Goal: Transaction & Acquisition: Purchase product/service

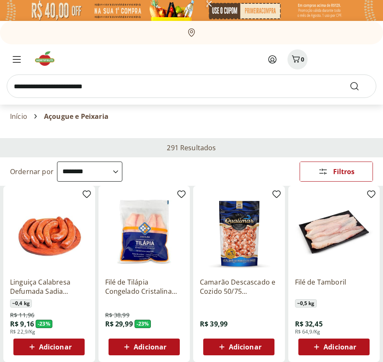
select select "**********"
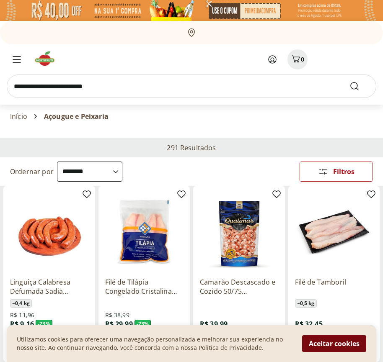
click at [334, 344] on button "Aceitar cookies" at bounding box center [334, 343] width 64 height 17
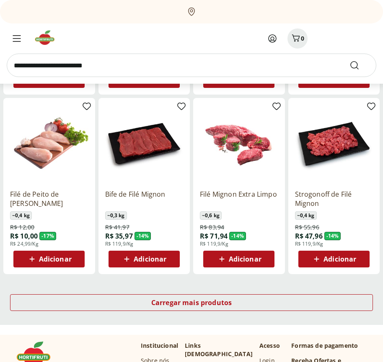
scroll to position [436, 0]
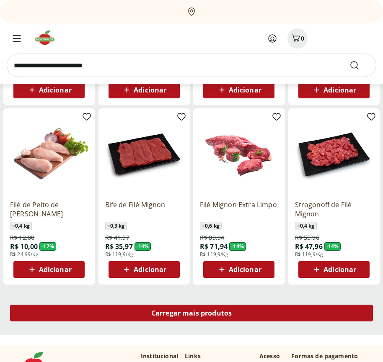
click at [191, 314] on span "Carregar mais produtos" at bounding box center [191, 313] width 81 height 7
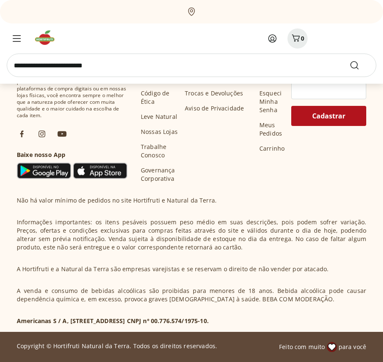
scroll to position [978, 0]
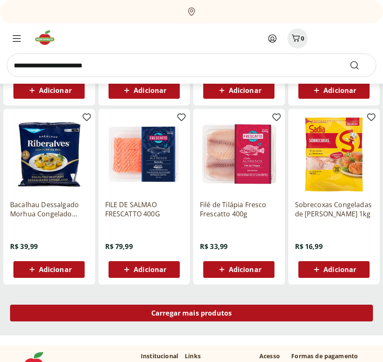
click at [191, 313] on span "Carregar mais produtos" at bounding box center [191, 313] width 81 height 7
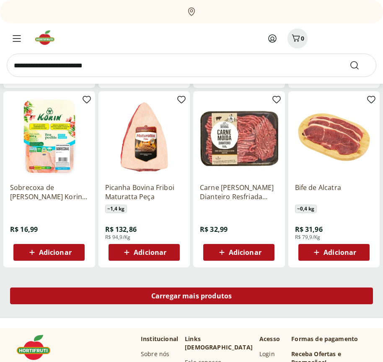
scroll to position [1519, 0]
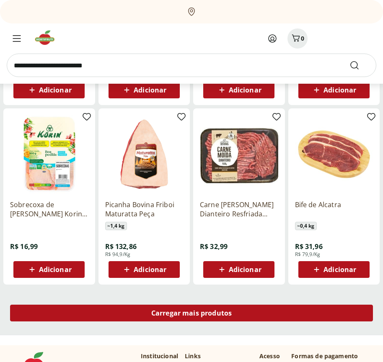
click at [191, 314] on span "Carregar mais produtos" at bounding box center [191, 313] width 81 height 7
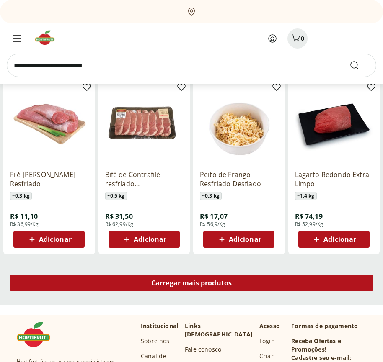
scroll to position [2061, 0]
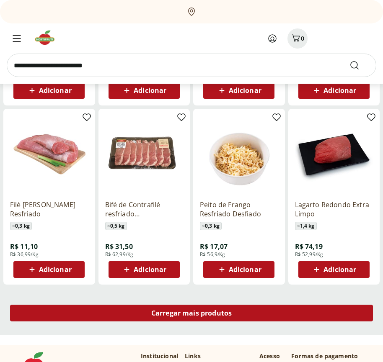
click at [191, 313] on span "Carregar mais produtos" at bounding box center [191, 313] width 81 height 7
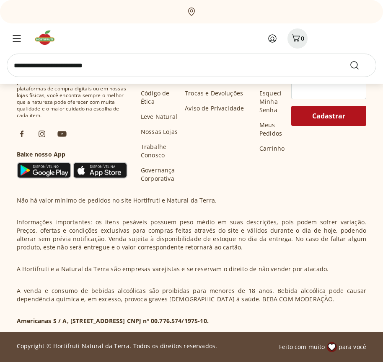
scroll to position [2603, 0]
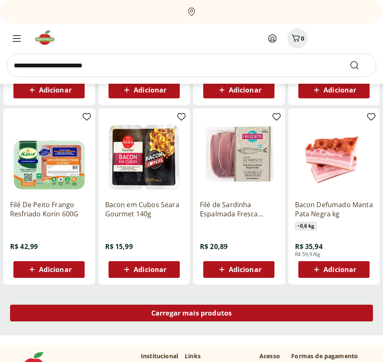
click at [191, 314] on span "Carregar mais produtos" at bounding box center [191, 313] width 81 height 7
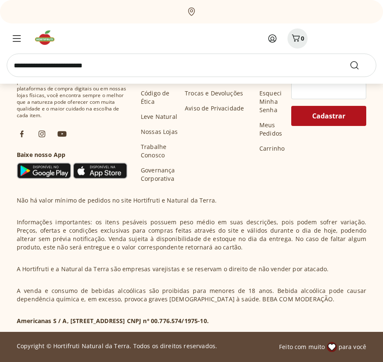
scroll to position [3144, 0]
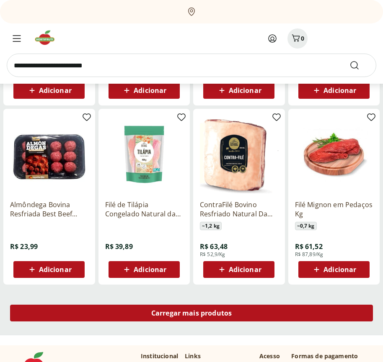
click at [191, 313] on span "Carregar mais produtos" at bounding box center [191, 313] width 81 height 7
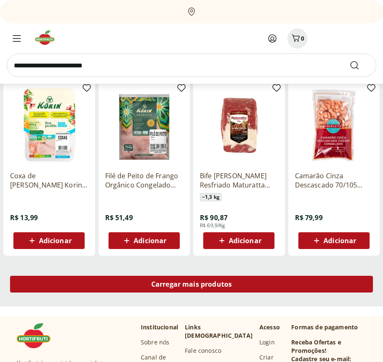
scroll to position [3686, 0]
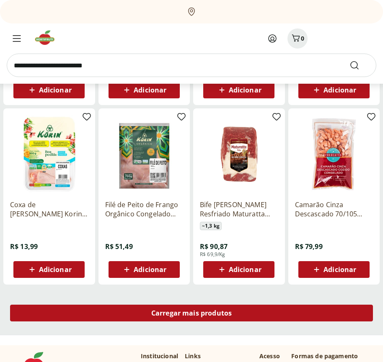
click at [191, 314] on span "Carregar mais produtos" at bounding box center [191, 313] width 81 height 7
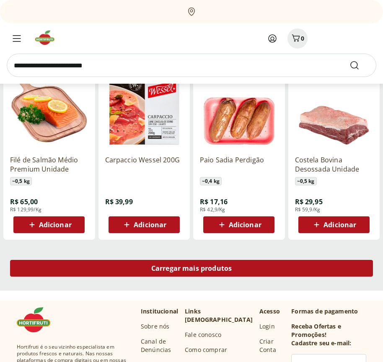
scroll to position [4227, 0]
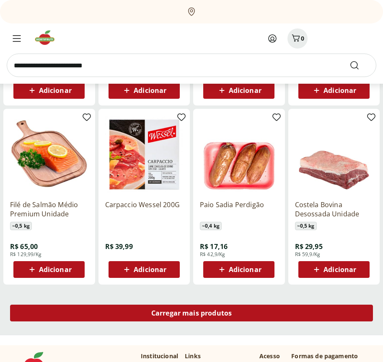
click at [191, 313] on span "Carregar mais produtos" at bounding box center [191, 313] width 81 height 7
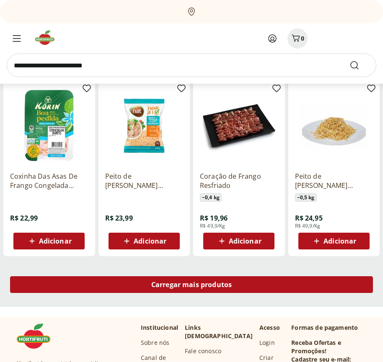
scroll to position [4769, 0]
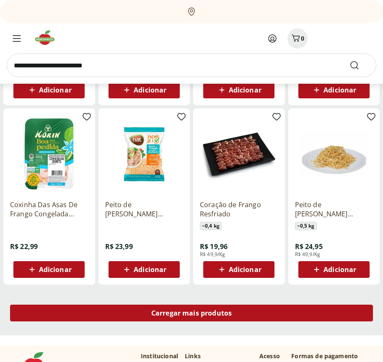
click at [191, 314] on span "Carregar mais produtos" at bounding box center [191, 313] width 81 height 7
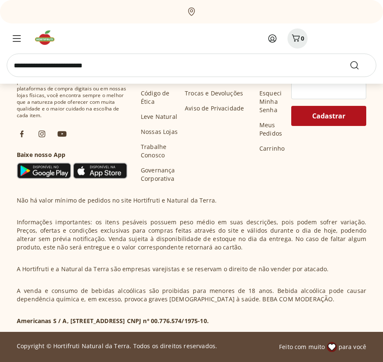
scroll to position [5310, 0]
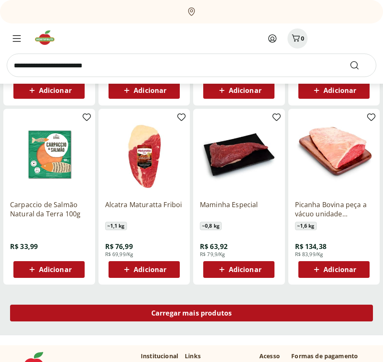
click at [191, 313] on span "Carregar mais produtos" at bounding box center [191, 313] width 81 height 7
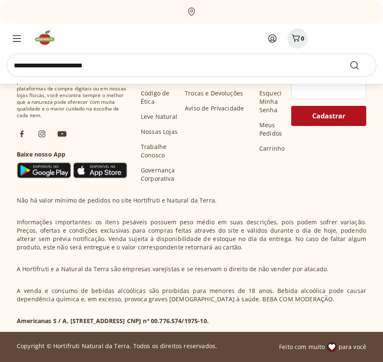
scroll to position [5852, 0]
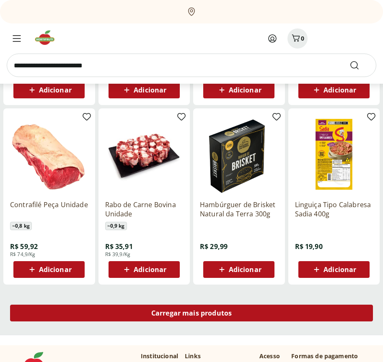
click at [191, 314] on span "Carregar mais produtos" at bounding box center [191, 313] width 81 height 7
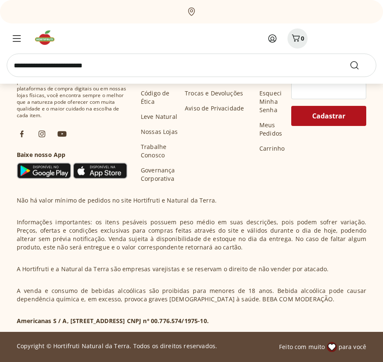
scroll to position [6393, 0]
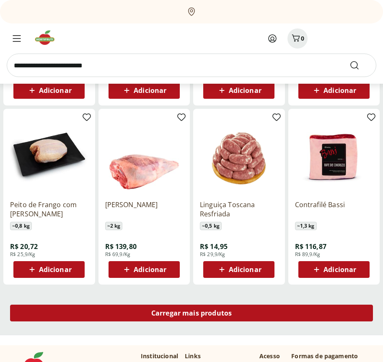
click at [191, 313] on span "Carregar mais produtos" at bounding box center [191, 313] width 81 height 7
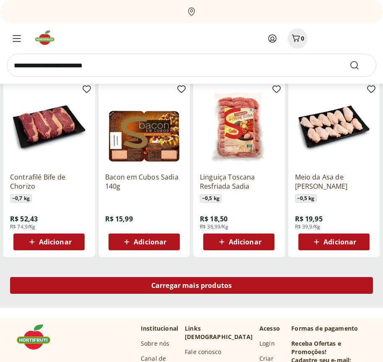
scroll to position [6935, 0]
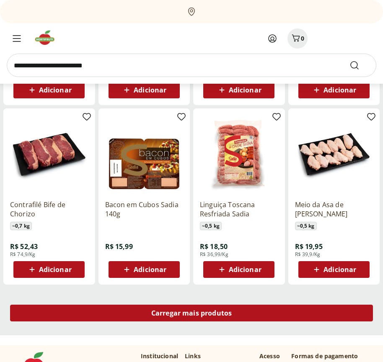
click at [191, 314] on span "Carregar mais produtos" at bounding box center [191, 313] width 81 height 7
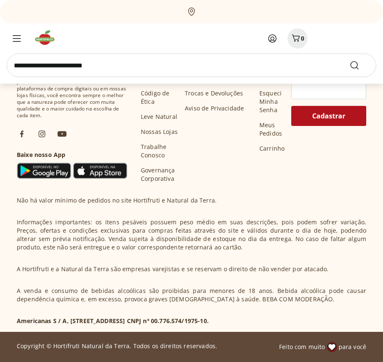
scroll to position [7477, 0]
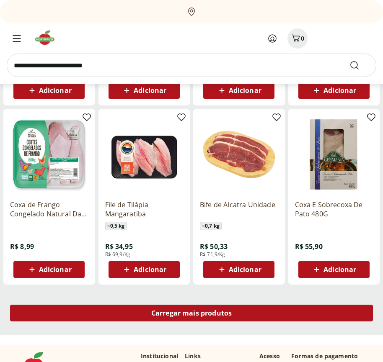
click at [191, 313] on span "Carregar mais produtos" at bounding box center [191, 313] width 81 height 7
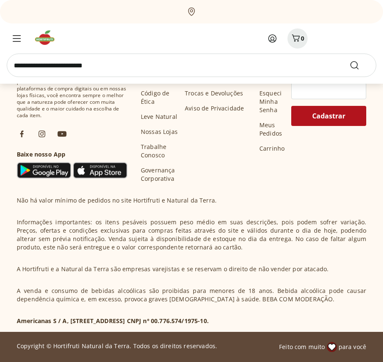
scroll to position [8018, 0]
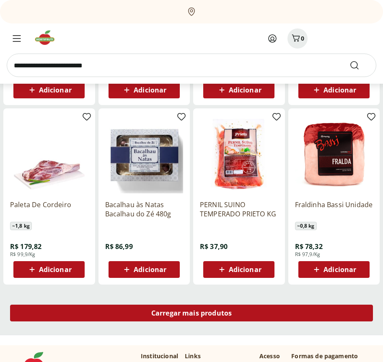
click at [191, 314] on span "Carregar mais produtos" at bounding box center [191, 313] width 81 height 7
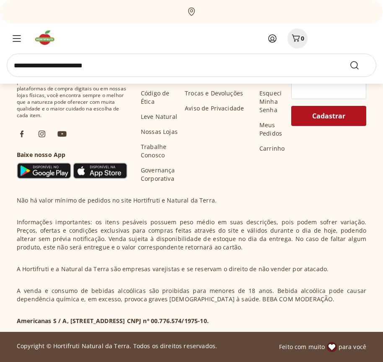
scroll to position [8560, 0]
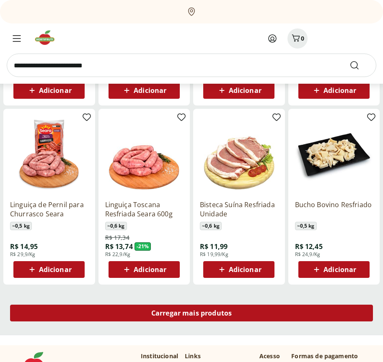
click at [191, 313] on span "Carregar mais produtos" at bounding box center [191, 313] width 81 height 7
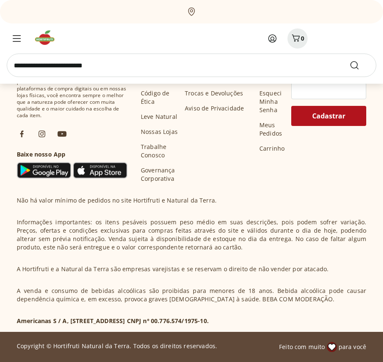
scroll to position [9102, 0]
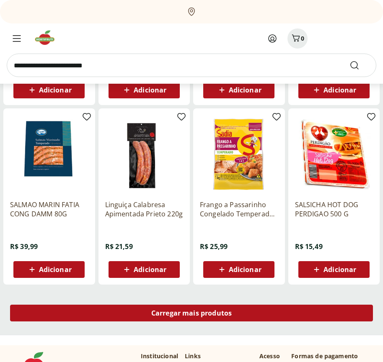
click at [191, 314] on span "Carregar mais produtos" at bounding box center [191, 313] width 81 height 7
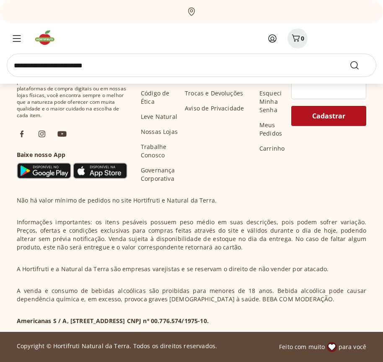
scroll to position [9643, 0]
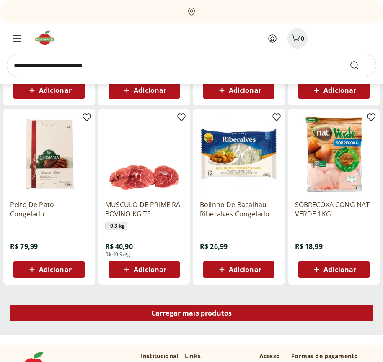
click at [191, 313] on span "Carregar mais produtos" at bounding box center [191, 313] width 81 height 7
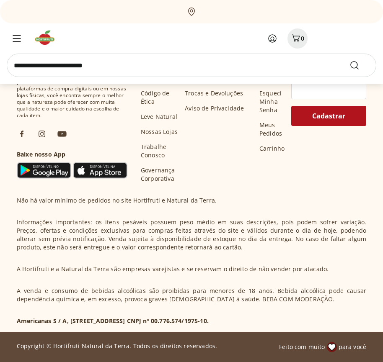
scroll to position [10185, 0]
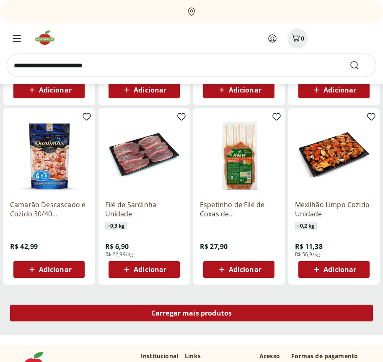
click at [191, 314] on span "Carregar mais produtos" at bounding box center [191, 313] width 81 height 7
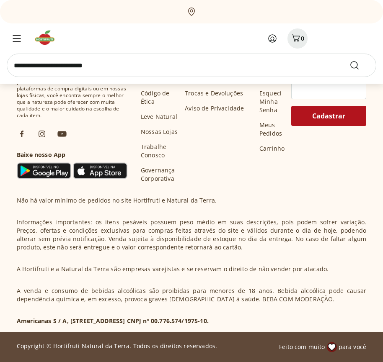
scroll to position [10726, 0]
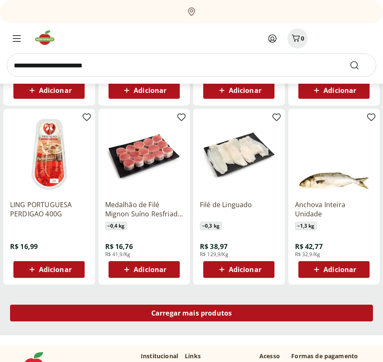
click at [191, 313] on span "Carregar mais produtos" at bounding box center [191, 313] width 81 height 7
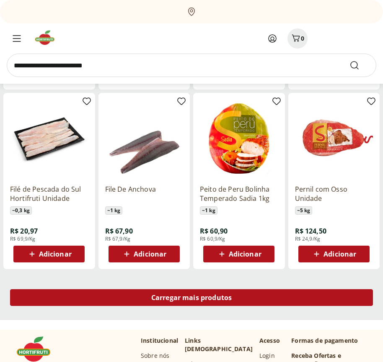
scroll to position [11268, 0]
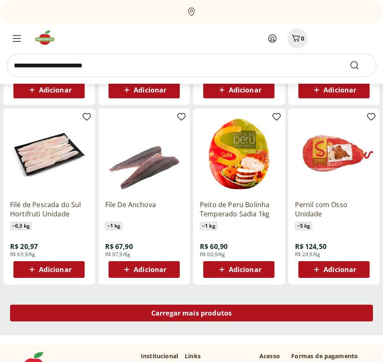
click at [191, 314] on span "Carregar mais produtos" at bounding box center [191, 313] width 81 height 7
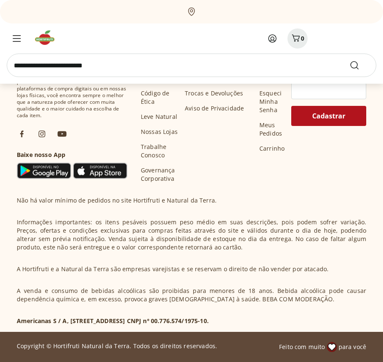
scroll to position [11809, 0]
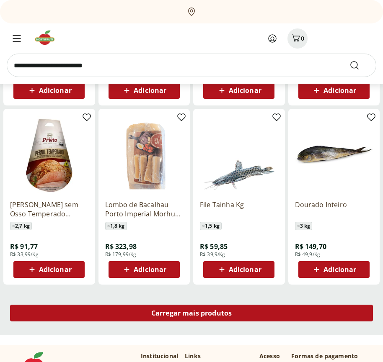
click at [191, 313] on span "Carregar mais produtos" at bounding box center [191, 313] width 81 height 7
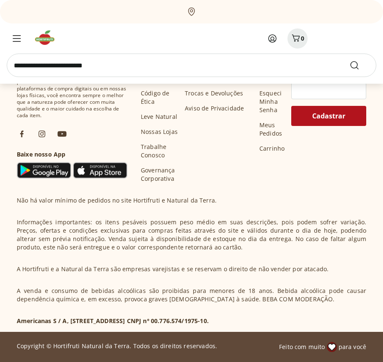
scroll to position [12351, 0]
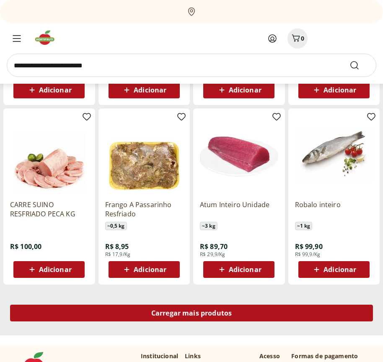
click at [191, 314] on span "Carregar mais produtos" at bounding box center [191, 313] width 81 height 7
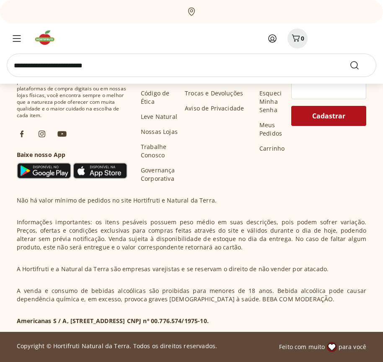
scroll to position [12892, 0]
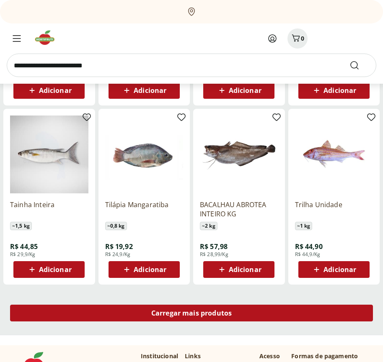
click at [191, 313] on span "Carregar mais produtos" at bounding box center [191, 313] width 81 height 7
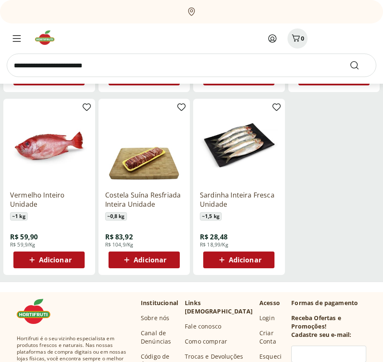
scroll to position [13032, 0]
